Goal: Information Seeking & Learning: Learn about a topic

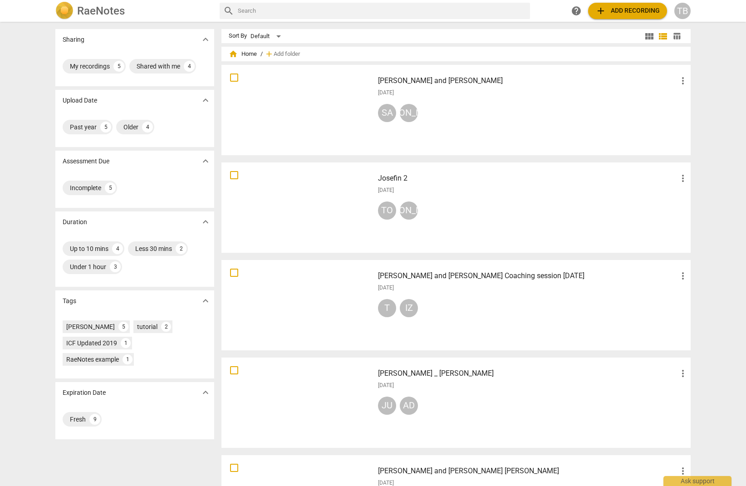
click at [296, 90] on div at bounding box center [298, 110] width 146 height 84
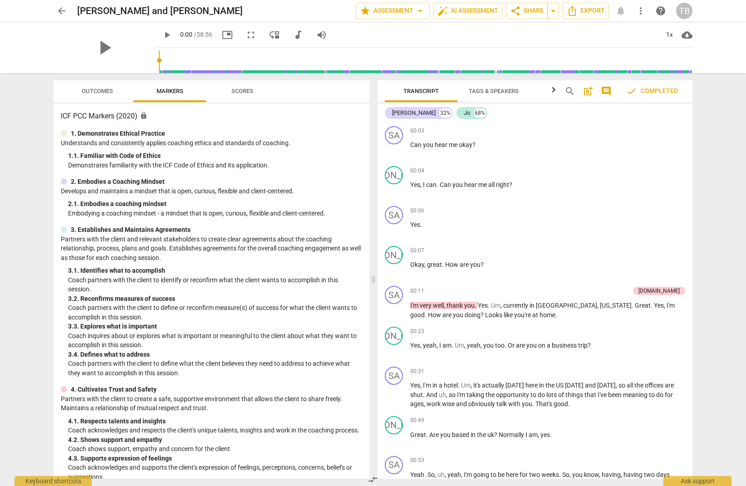
click at [96, 93] on span "Outcomes" at bounding box center [97, 91] width 31 height 7
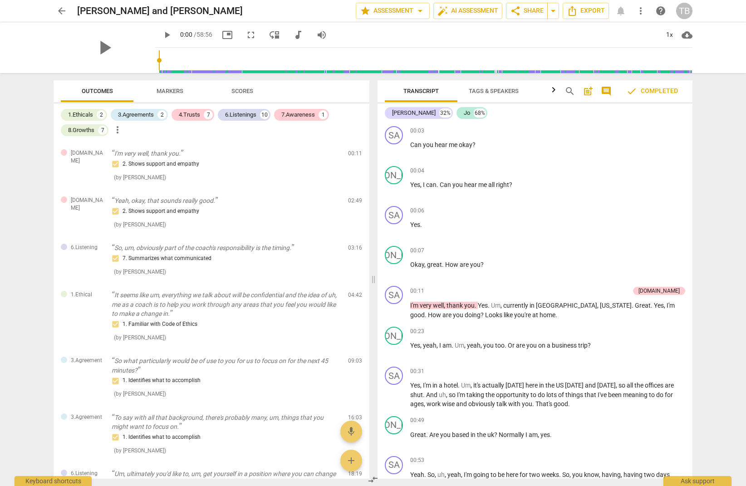
click at [163, 88] on span "Markers" at bounding box center [170, 91] width 27 height 7
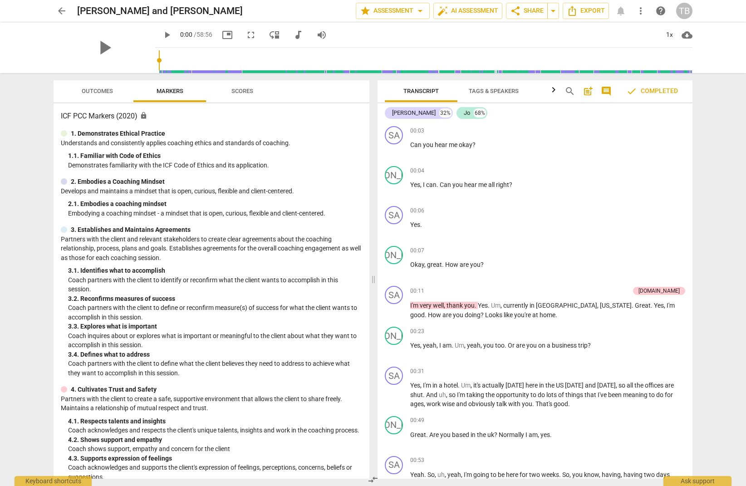
click at [248, 95] on span "Scores" at bounding box center [242, 91] width 44 height 12
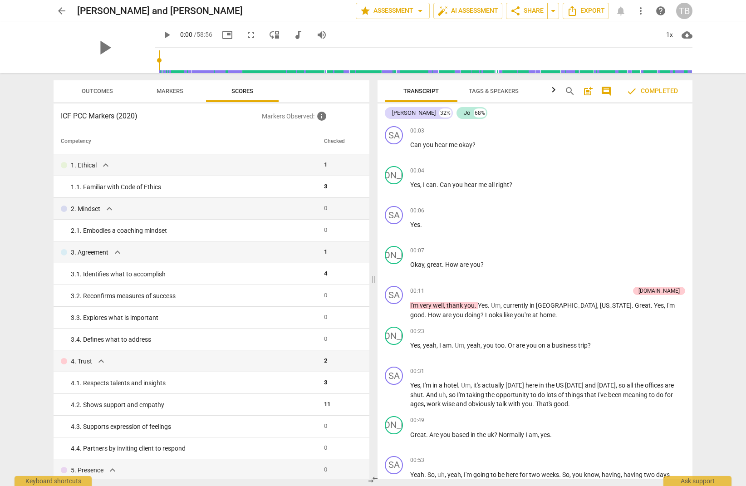
click at [493, 90] on span "Tags & Speakers" at bounding box center [494, 91] width 50 height 7
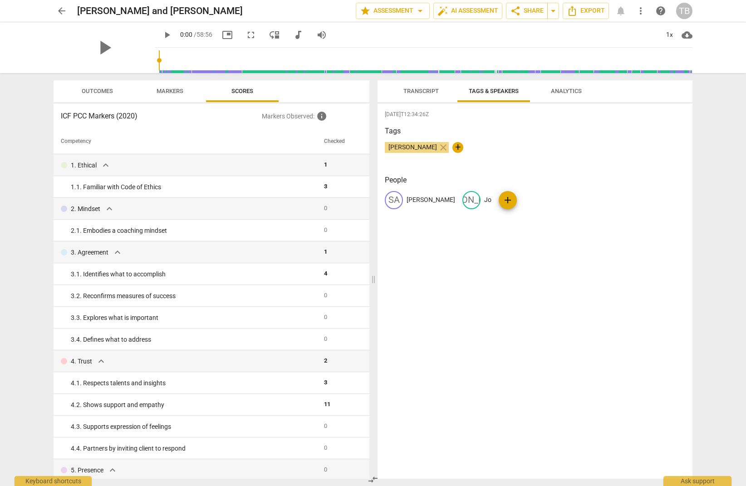
click at [87, 88] on span "Outcomes" at bounding box center [97, 91] width 31 height 7
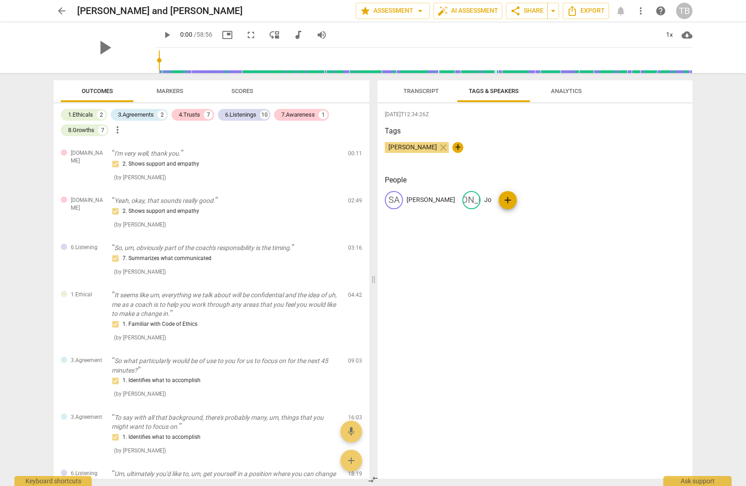
click at [96, 89] on span "Outcomes" at bounding box center [97, 91] width 31 height 7
click at [181, 91] on span "Markers" at bounding box center [170, 91] width 27 height 7
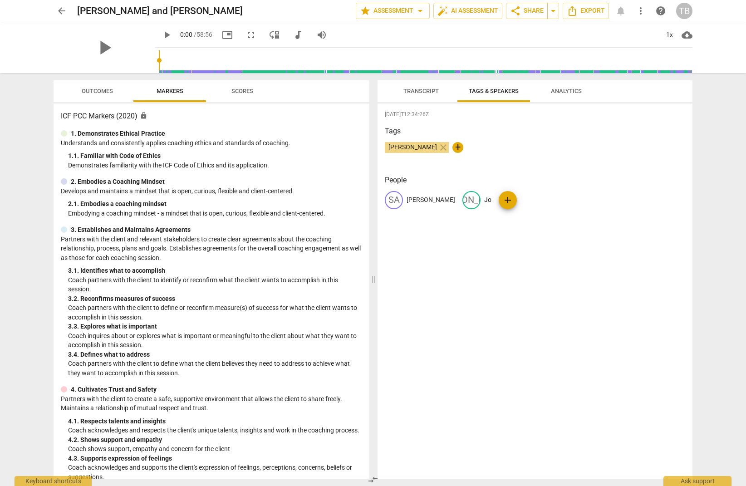
click at [242, 88] on span "Scores" at bounding box center [242, 91] width 22 height 7
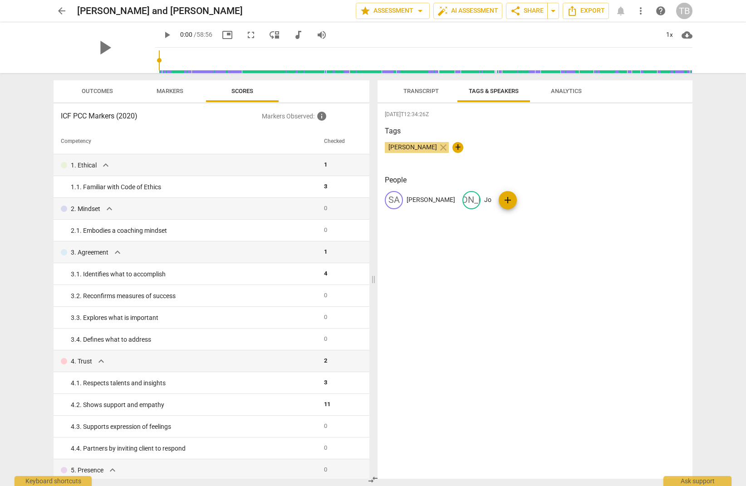
click at [92, 88] on span "Outcomes" at bounding box center [97, 91] width 31 height 7
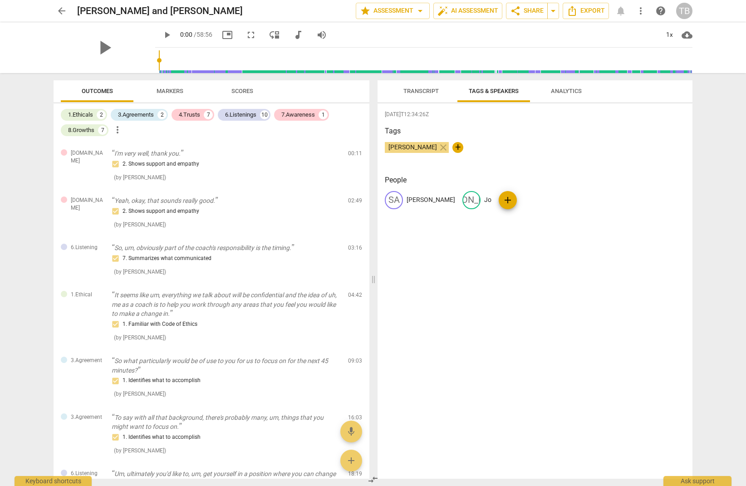
click at [194, 90] on span "Markers" at bounding box center [169, 91] width 73 height 12
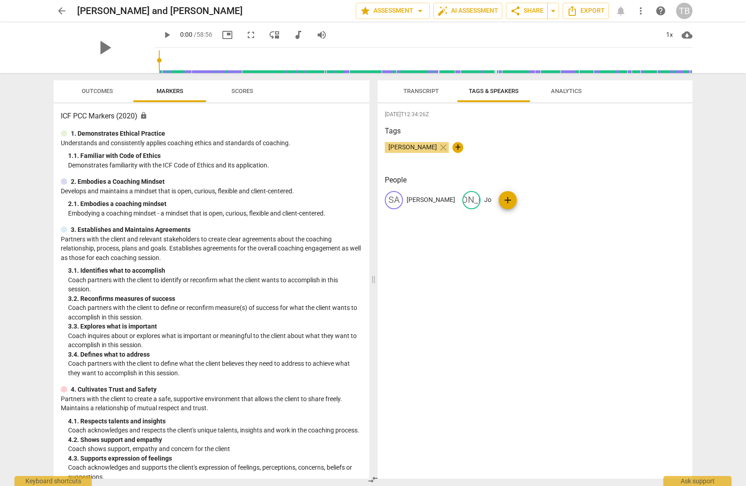
click at [227, 93] on span "Scores" at bounding box center [242, 91] width 44 height 12
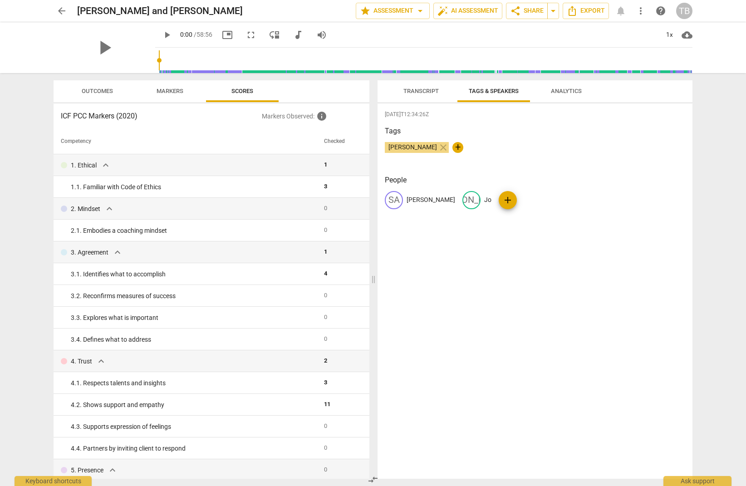
click at [420, 97] on button "Transcript" at bounding box center [421, 91] width 73 height 22
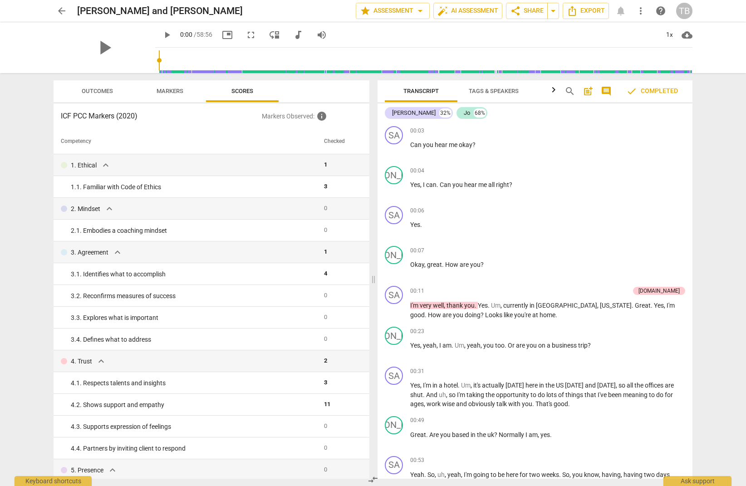
click at [472, 91] on span "Tags & Speakers" at bounding box center [494, 91] width 50 height 7
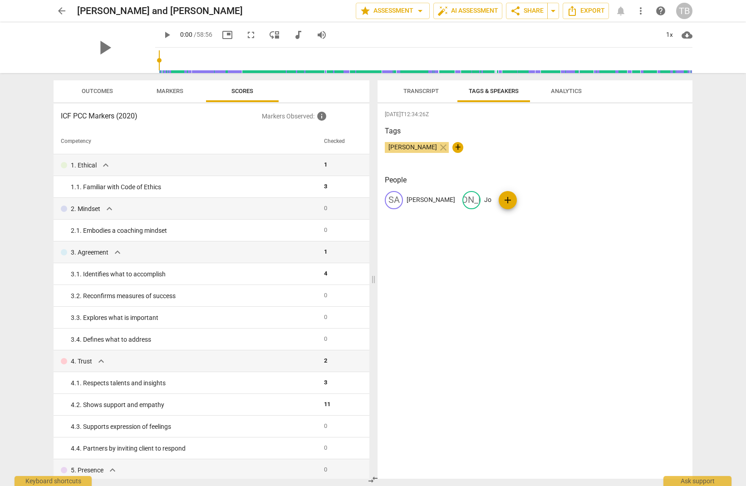
click at [571, 92] on span "Analytics" at bounding box center [566, 91] width 31 height 7
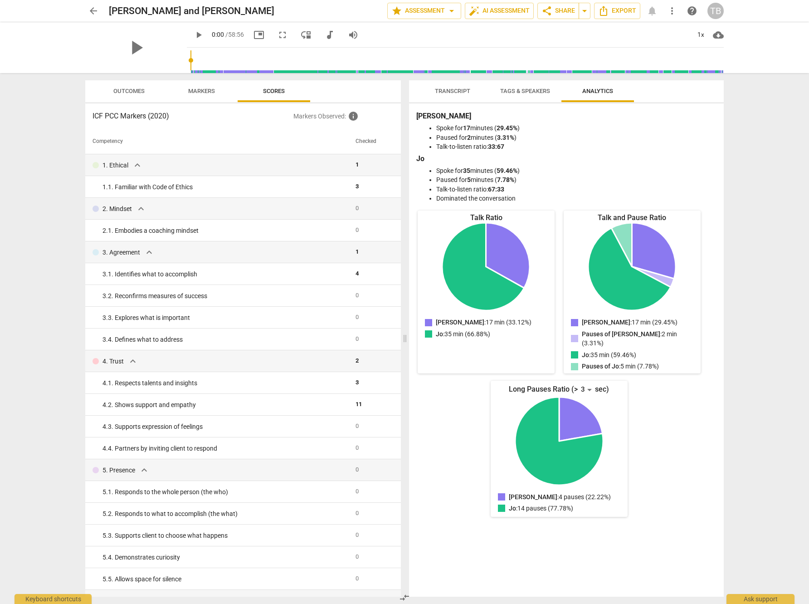
click at [524, 83] on button "Tags & Speakers" at bounding box center [525, 91] width 73 height 22
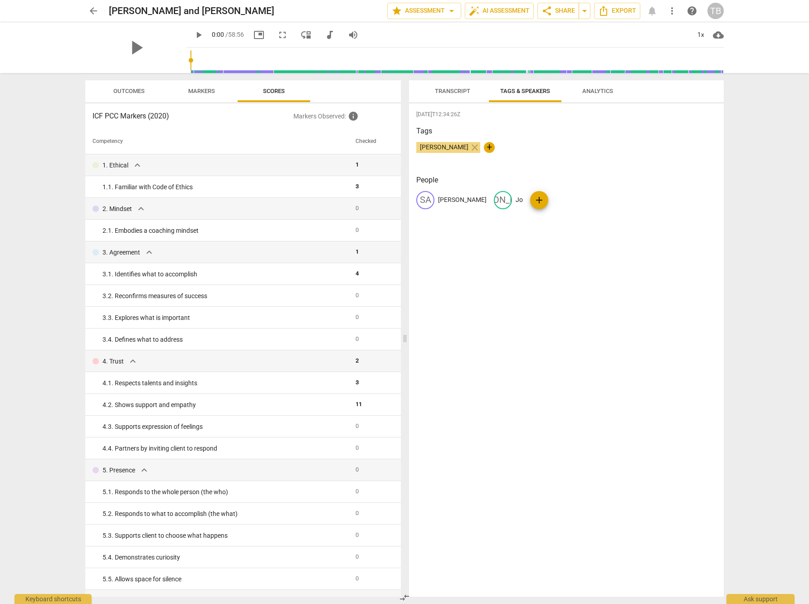
click at [134, 93] on span "Outcomes" at bounding box center [128, 91] width 31 height 7
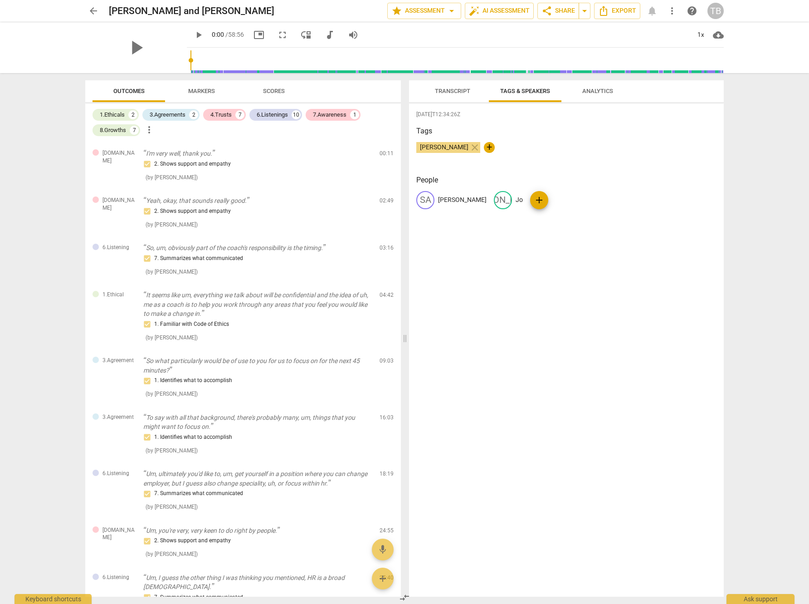
click at [206, 93] on span "Markers" at bounding box center [201, 91] width 27 height 7
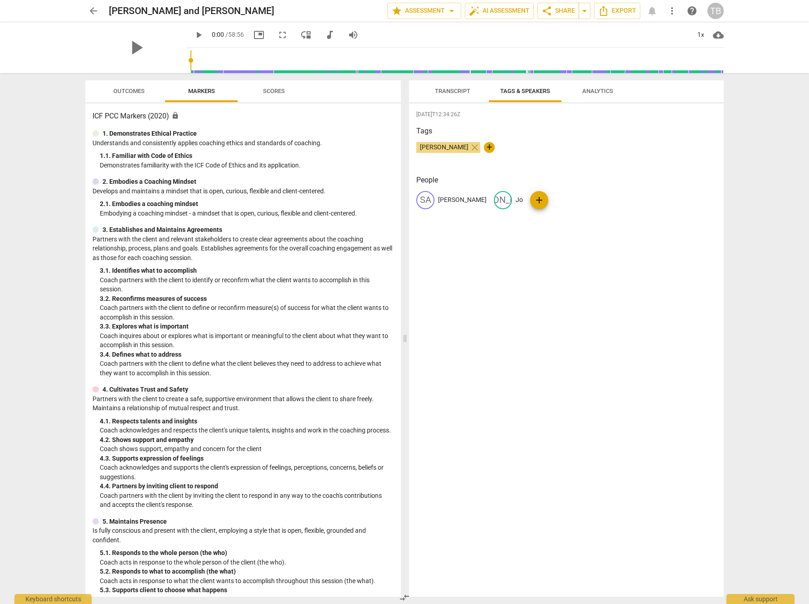
click at [279, 98] on button "Scores" at bounding box center [274, 91] width 73 height 22
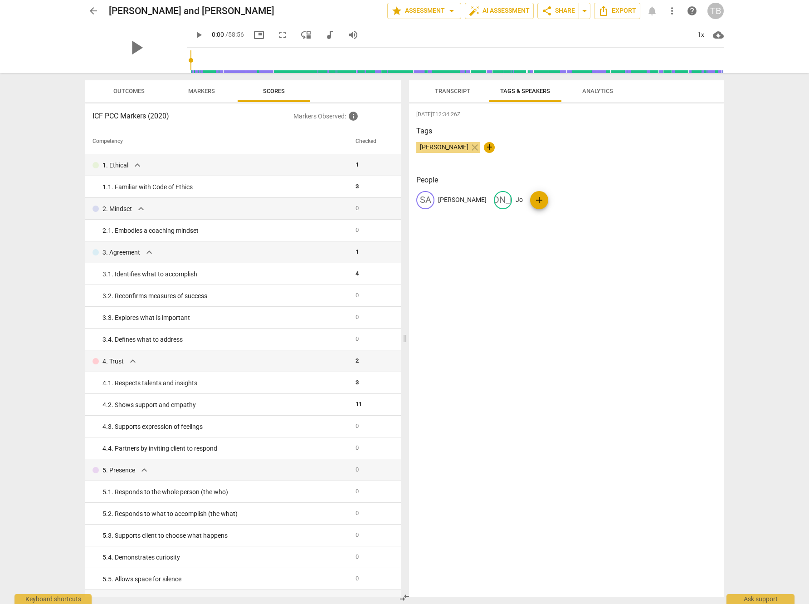
click at [434, 92] on span "Transcript" at bounding box center [452, 91] width 57 height 12
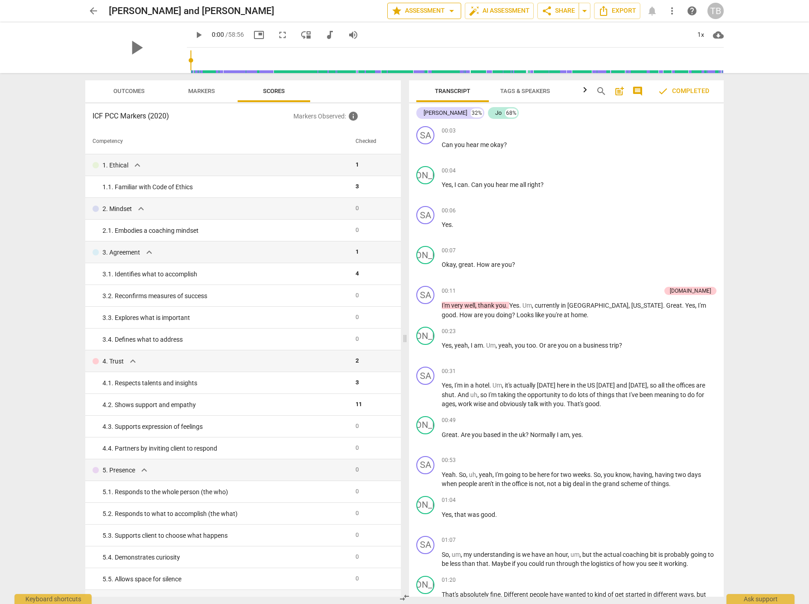
click at [450, 8] on span "arrow_drop_down" at bounding box center [451, 10] width 11 height 11
click at [450, 8] on div at bounding box center [404, 302] width 809 height 604
click at [566, 8] on span "share Share" at bounding box center [559, 10] width 34 height 11
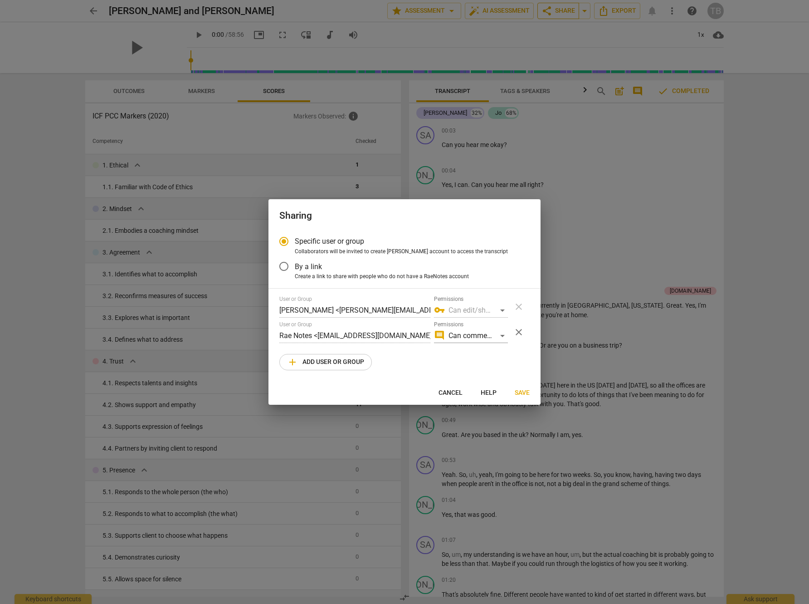
click at [566, 8] on div at bounding box center [404, 302] width 809 height 604
radio input "false"
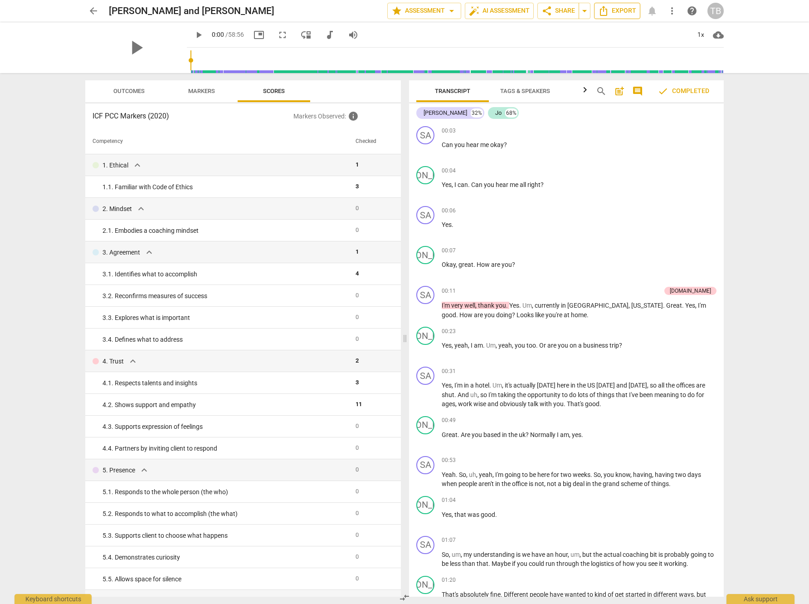
click at [634, 11] on span "Export" at bounding box center [617, 10] width 38 height 11
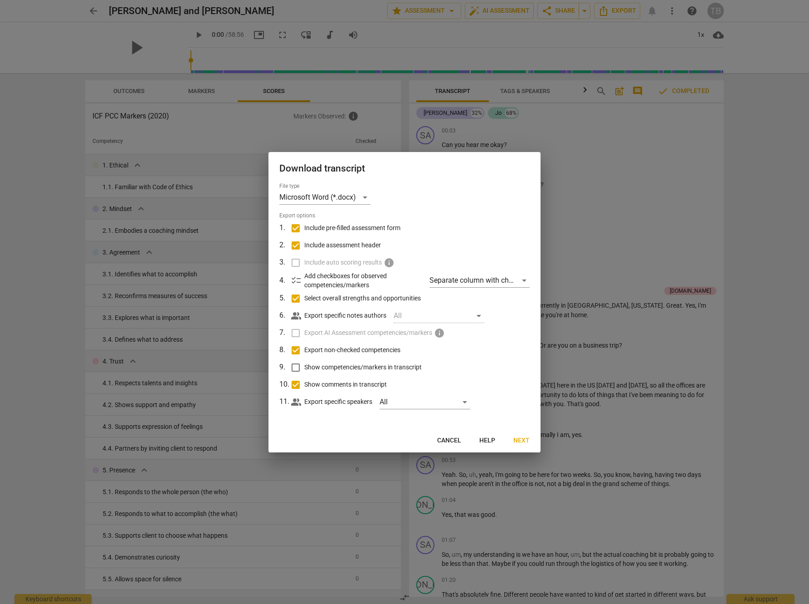
click at [452, 441] on span "Cancel" at bounding box center [449, 440] width 24 height 9
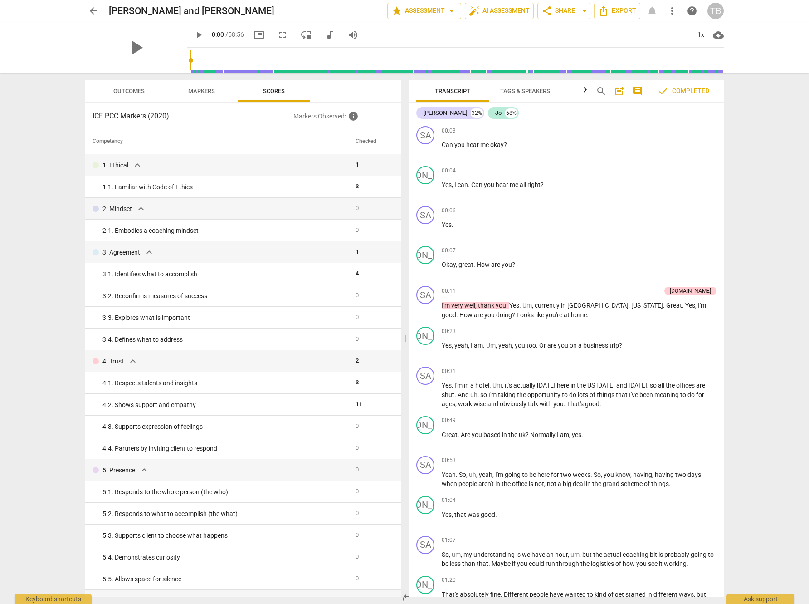
click at [670, 13] on span "more_vert" at bounding box center [672, 10] width 11 height 11
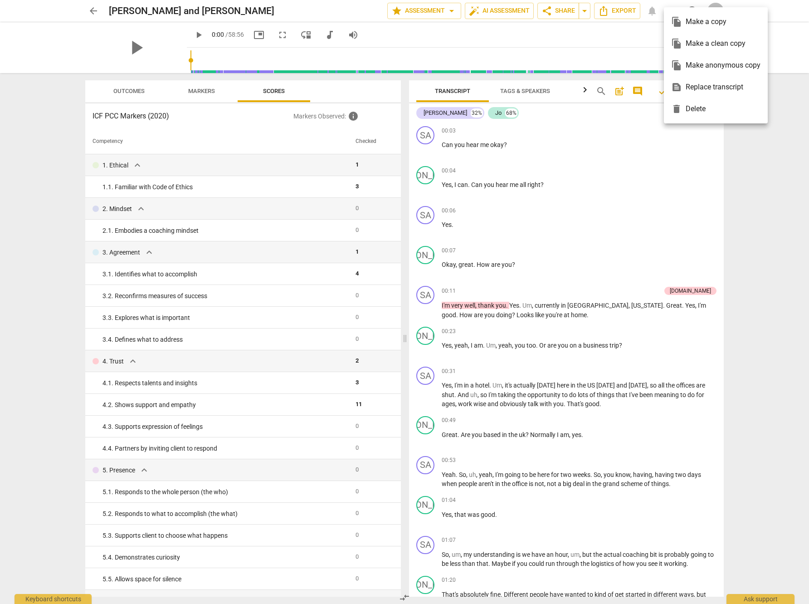
click at [729, 171] on div at bounding box center [404, 302] width 809 height 604
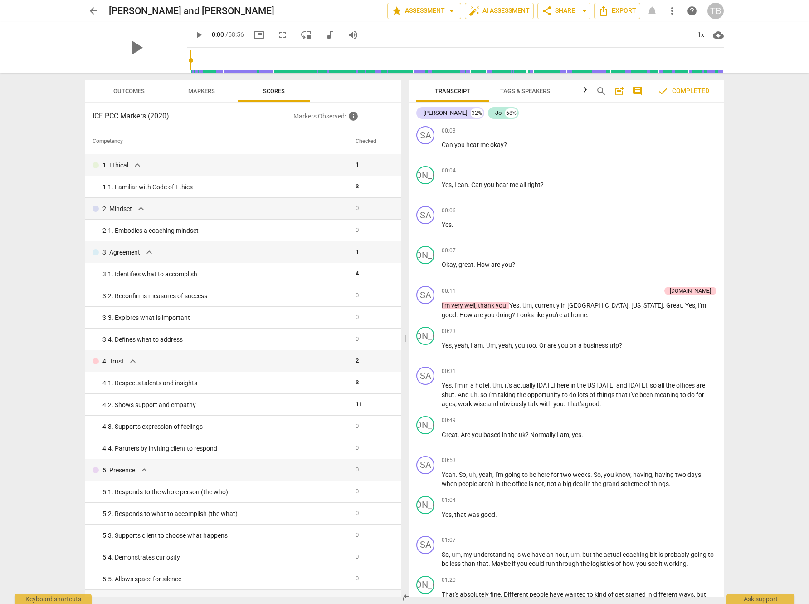
click at [718, 35] on span "cloud_download" at bounding box center [718, 34] width 11 height 11
click at [745, 108] on div at bounding box center [404, 302] width 809 height 604
click at [437, 115] on div "[PERSON_NAME] 32%" at bounding box center [450, 113] width 68 height 12
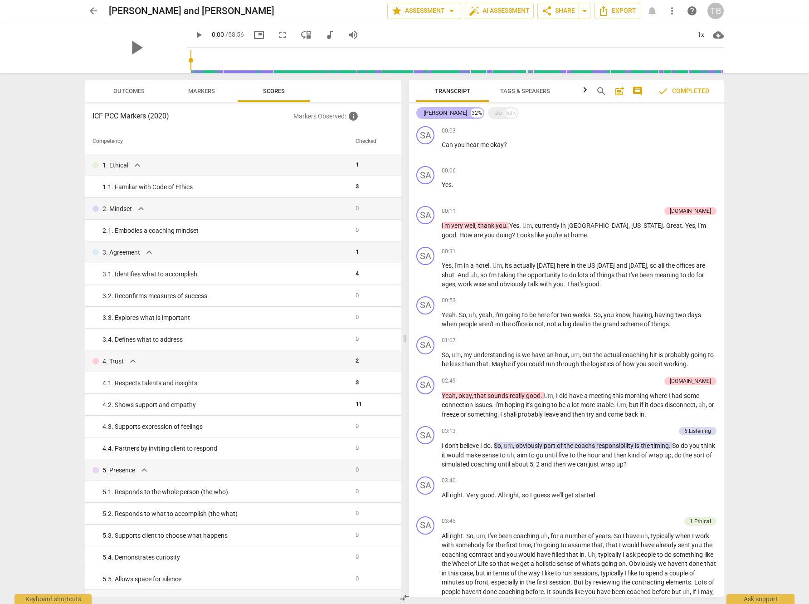
click at [437, 115] on div "[PERSON_NAME] 32%" at bounding box center [450, 113] width 68 height 12
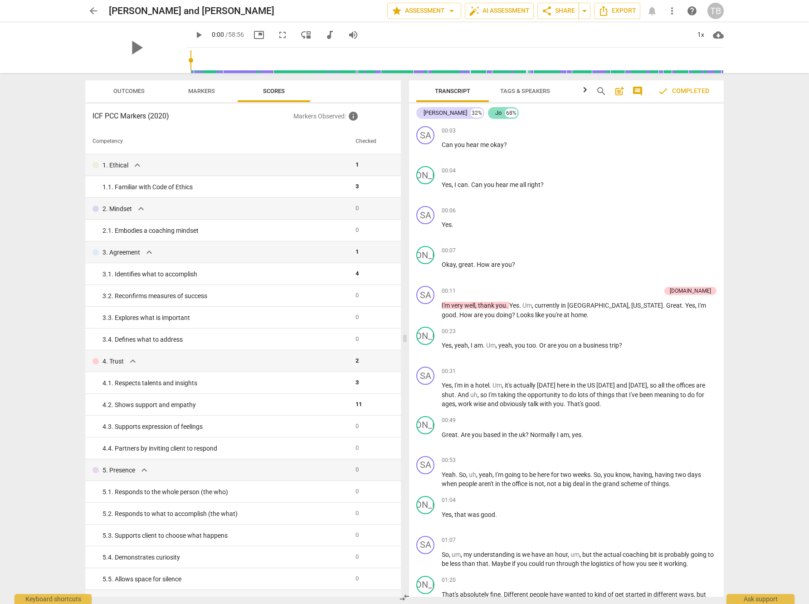
click at [488, 113] on div "Jo 68%" at bounding box center [503, 113] width 31 height 12
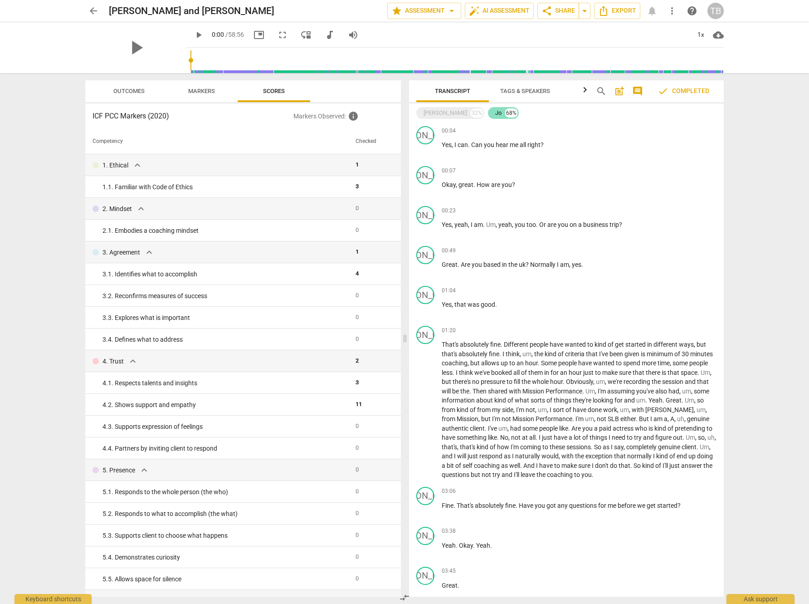
click at [488, 113] on div "Jo 68%" at bounding box center [503, 113] width 31 height 12
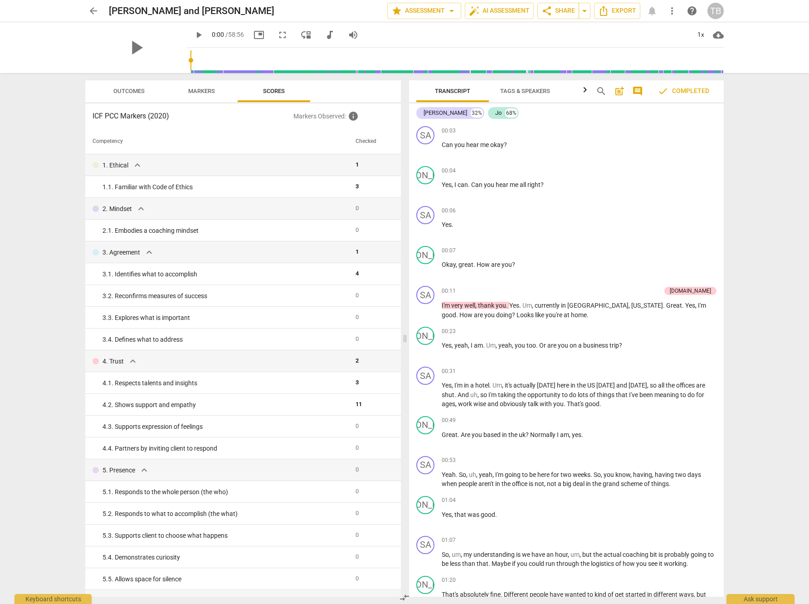
click at [93, 6] on span "arrow_back" at bounding box center [93, 10] width 11 height 11
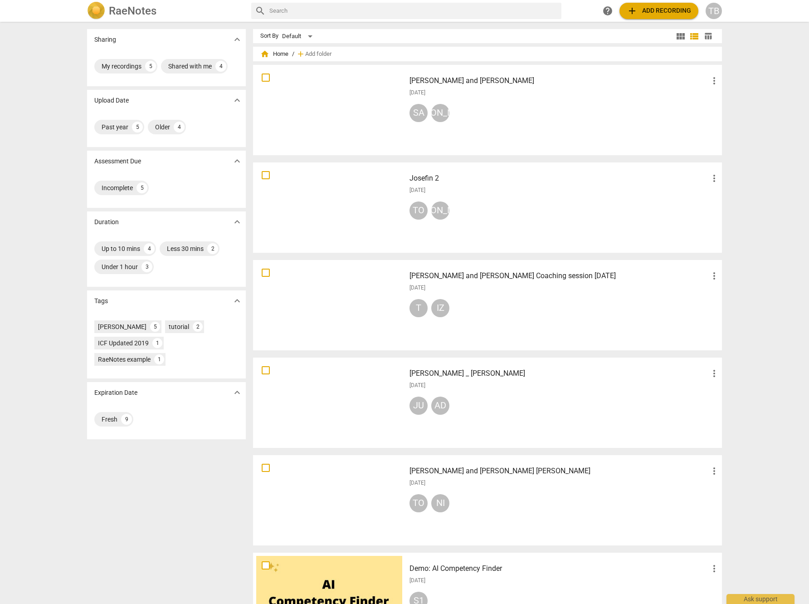
click at [303, 197] on div at bounding box center [329, 208] width 146 height 84
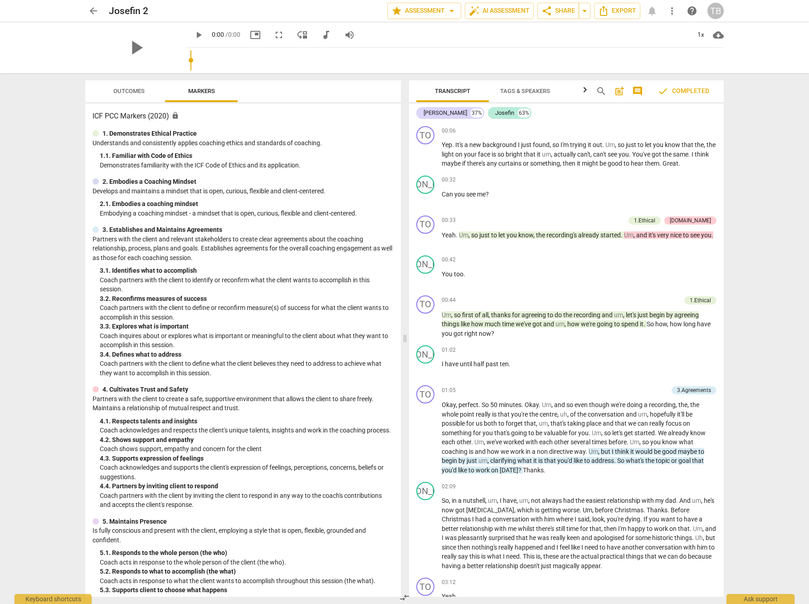
click at [90, 7] on span "arrow_back" at bounding box center [93, 10] width 11 height 11
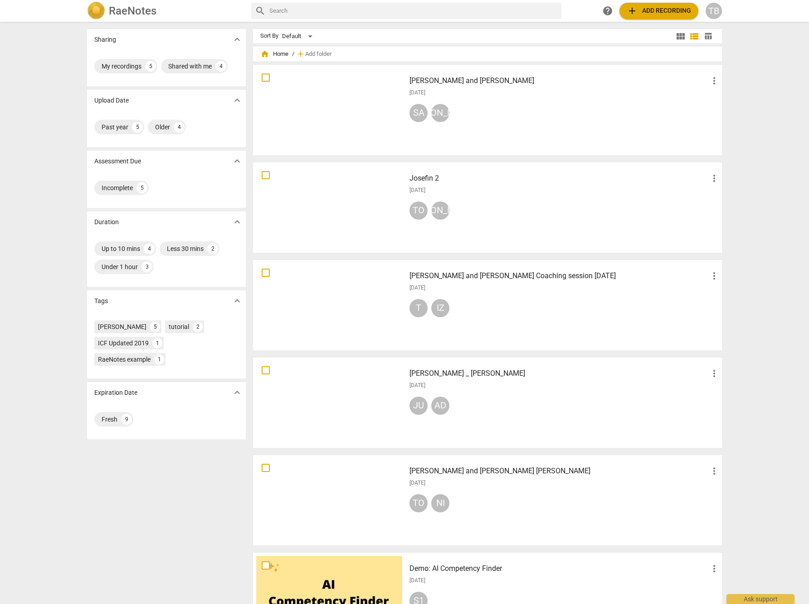
click at [326, 312] on div at bounding box center [329, 305] width 146 height 84
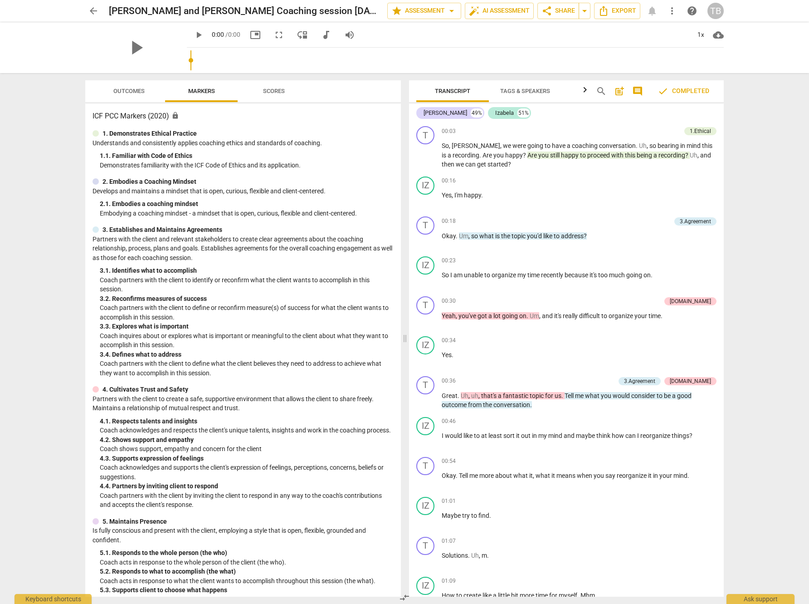
click at [521, 90] on span "Tags & Speakers" at bounding box center [525, 91] width 50 height 7
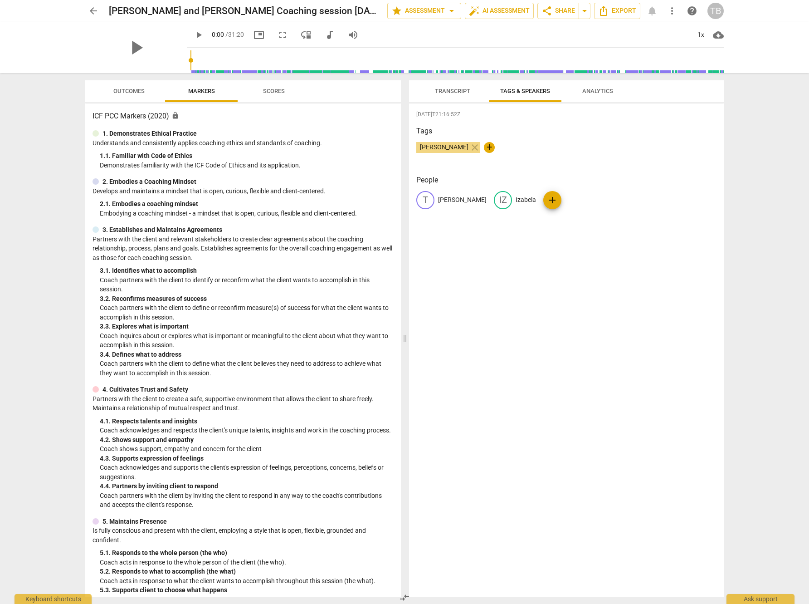
click at [596, 89] on span "Analytics" at bounding box center [598, 91] width 31 height 7
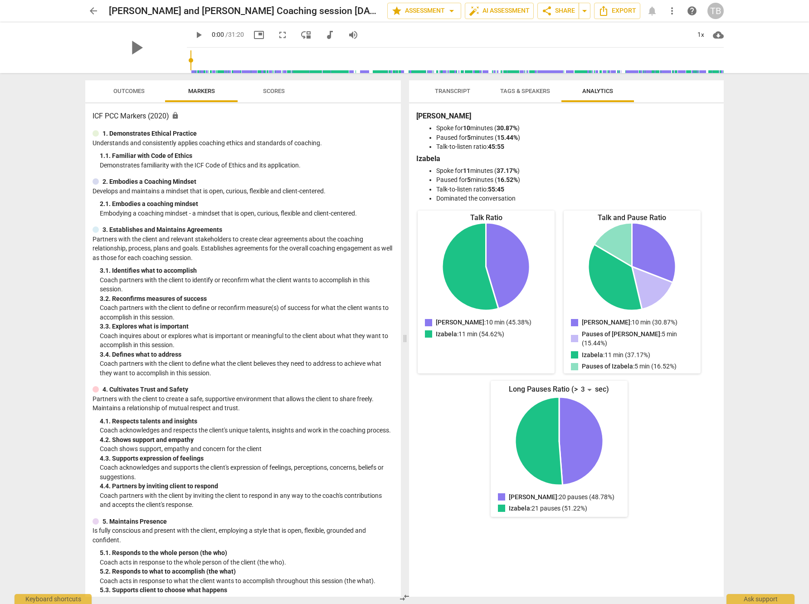
click at [525, 201] on li "Dominated the conversation" at bounding box center [575, 199] width 279 height 10
click at [538, 86] on span "Tags & Speakers" at bounding box center [526, 91] width 72 height 12
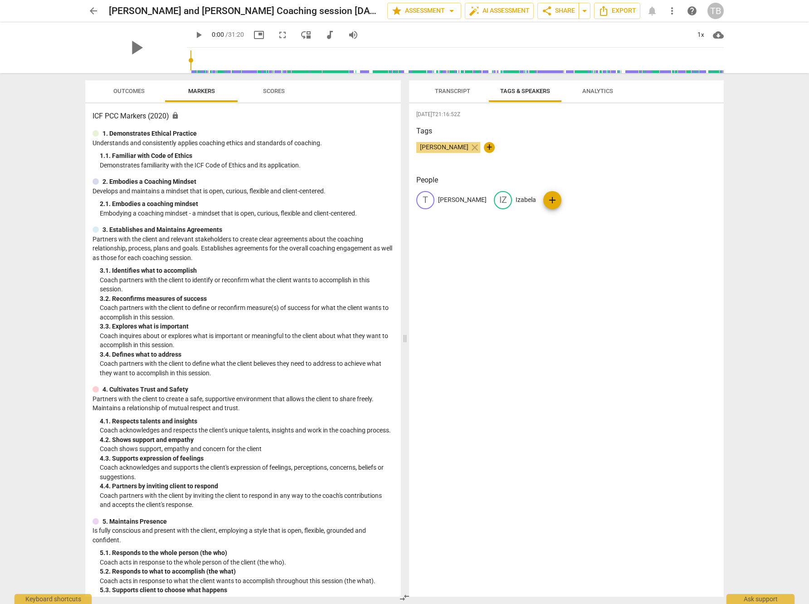
click at [444, 93] on span "Transcript" at bounding box center [452, 91] width 35 height 7
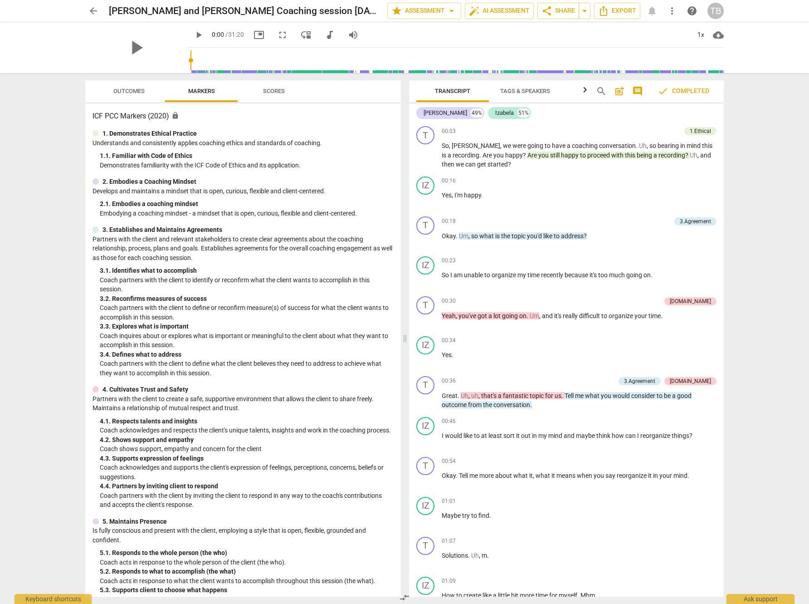
click at [532, 96] on span "Tags & Speakers" at bounding box center [526, 91] width 72 height 12
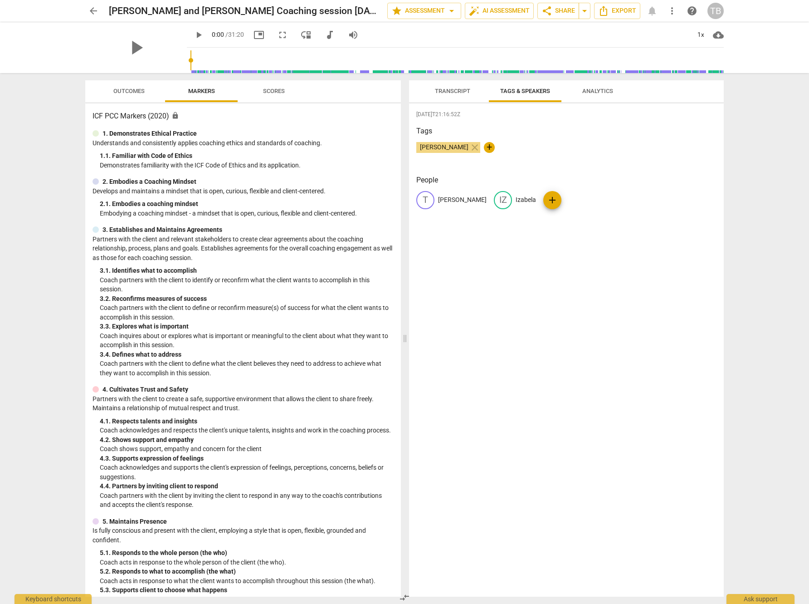
click at [590, 92] on span "Analytics" at bounding box center [598, 91] width 31 height 7
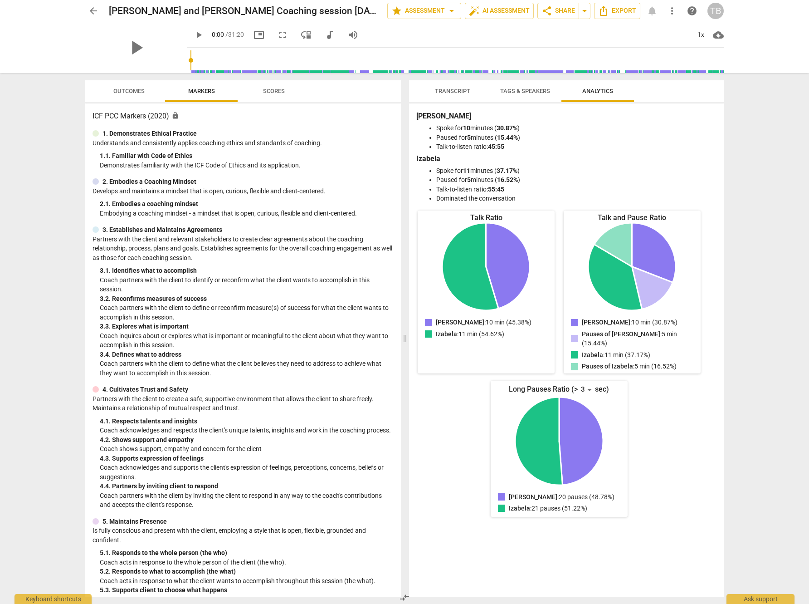
click at [133, 91] on span "Outcomes" at bounding box center [128, 91] width 31 height 7
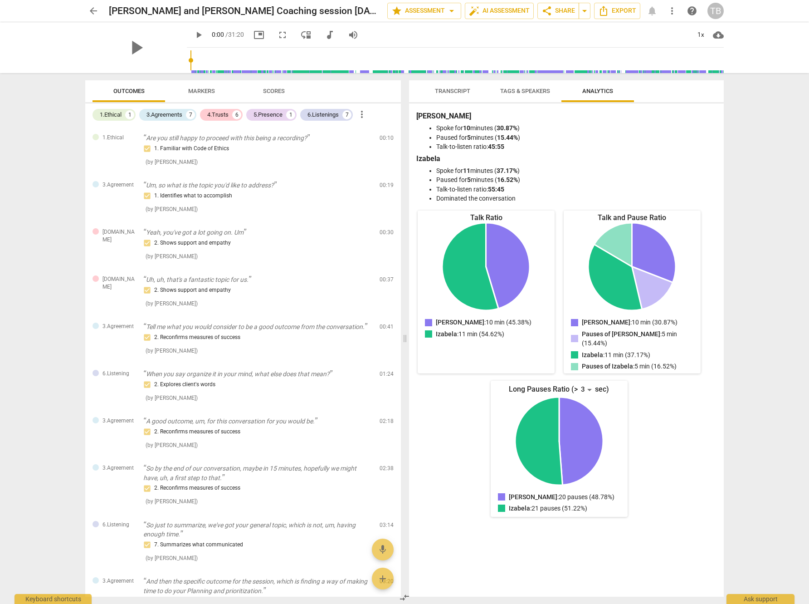
click at [197, 95] on span "Markers" at bounding box center [201, 91] width 49 height 12
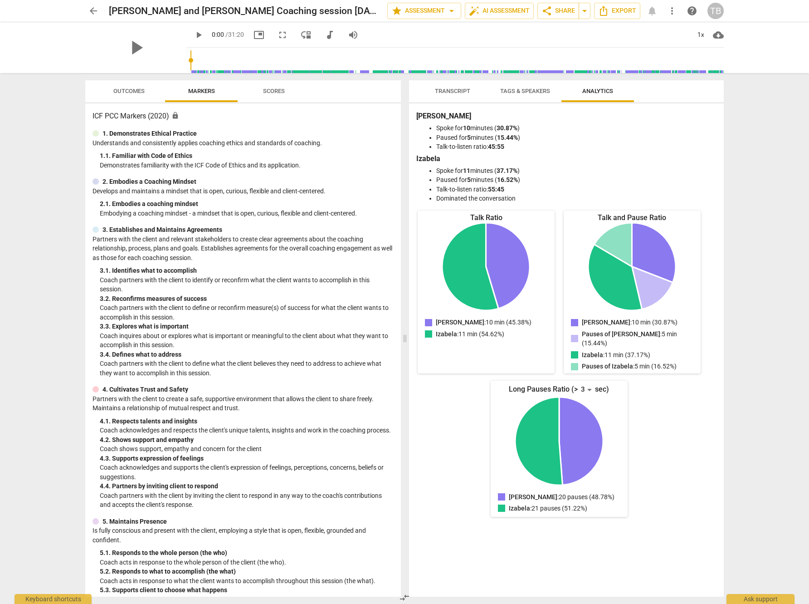
click at [245, 88] on span "Scores" at bounding box center [274, 91] width 73 height 12
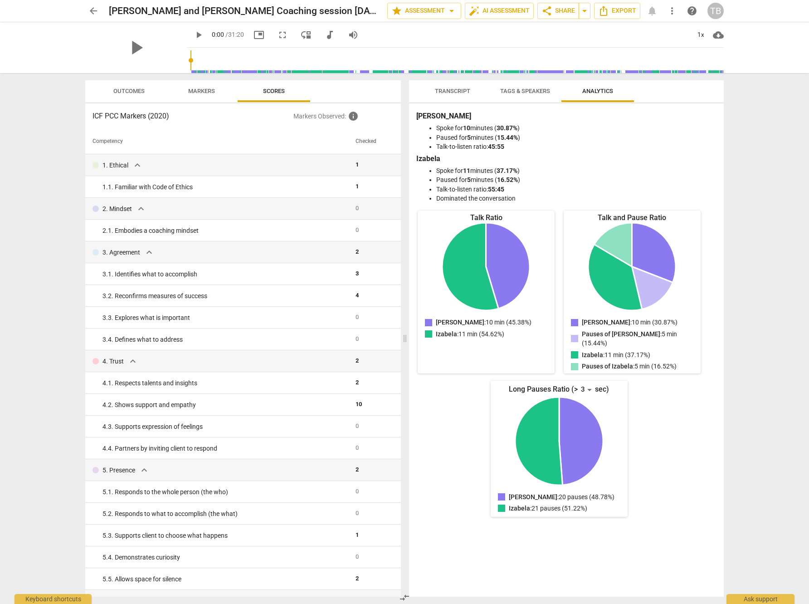
click at [260, 91] on span "Scores" at bounding box center [274, 91] width 44 height 12
click at [130, 47] on span "play_arrow" at bounding box center [136, 48] width 24 height 24
click at [130, 48] on span "pause" at bounding box center [136, 48] width 24 height 24
click at [130, 48] on span "play_arrow" at bounding box center [136, 48] width 24 height 24
click at [130, 48] on span "pause" at bounding box center [136, 48] width 24 height 24
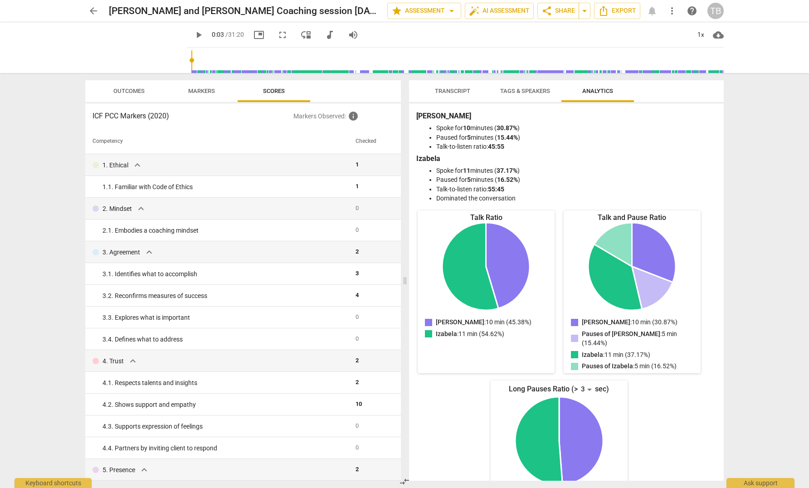
type input "0"
